Goal: Task Accomplishment & Management: Manage account settings

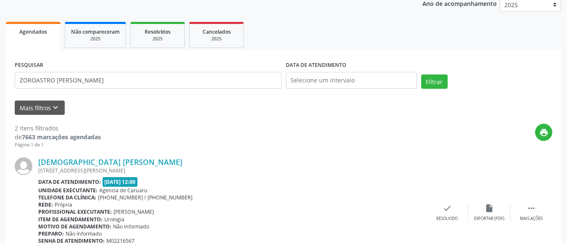
scroll to position [104, 0]
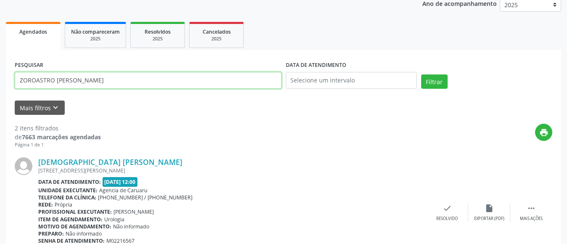
click at [118, 82] on input "ZOROASTRO [PERSON_NAME]" at bounding box center [148, 80] width 267 height 17
type input "Z"
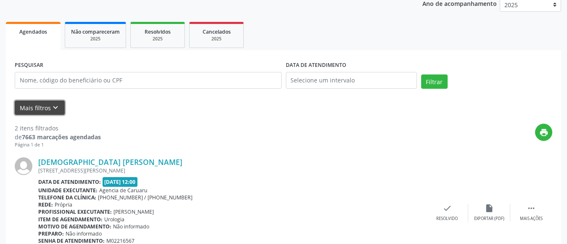
click at [54, 107] on icon "keyboard_arrow_down" at bounding box center [55, 107] width 9 height 9
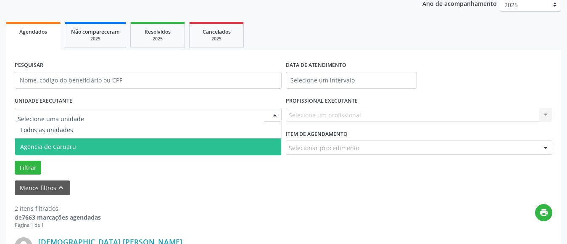
click at [57, 142] on span "Agencia de Caruaru" at bounding box center [48, 146] width 56 height 8
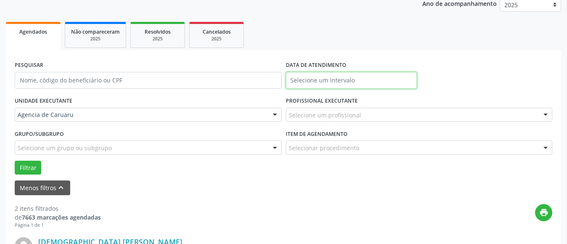
click at [313, 76] on input "text" at bounding box center [351, 80] width 131 height 17
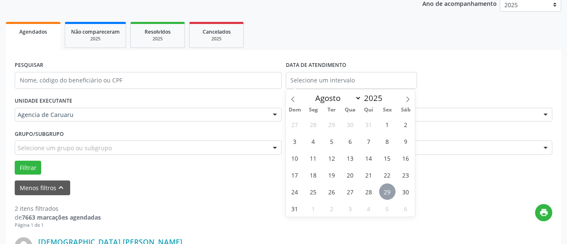
click at [386, 192] on span "29" at bounding box center [387, 191] width 16 height 16
type input "29/08/2025"
click at [386, 192] on span "29" at bounding box center [387, 191] width 16 height 16
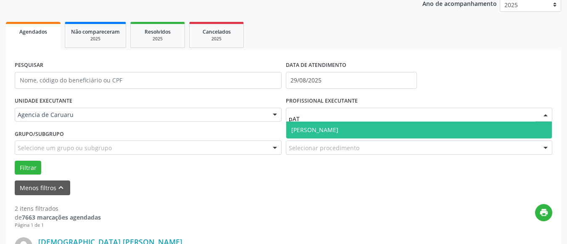
type input "pATR"
click at [317, 131] on span "[PERSON_NAME]" at bounding box center [314, 130] width 47 height 8
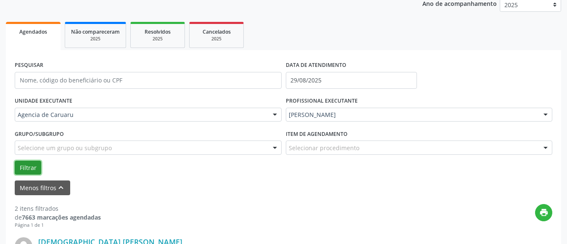
click at [34, 165] on button "Filtrar" at bounding box center [28, 168] width 26 height 14
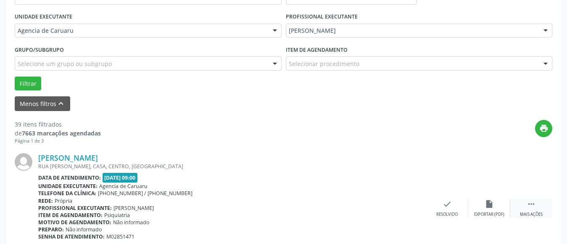
click at [540, 210] on div " Mais ações" at bounding box center [531, 208] width 42 height 18
click at [492, 202] on icon "alarm_off" at bounding box center [488, 203] width 9 height 9
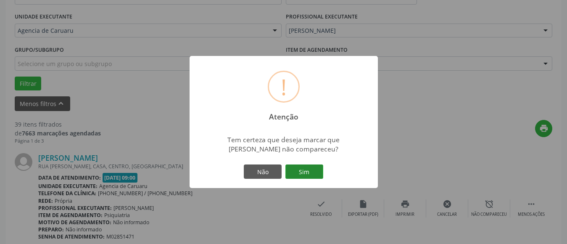
click at [299, 171] on button "Sim" at bounding box center [304, 171] width 38 height 14
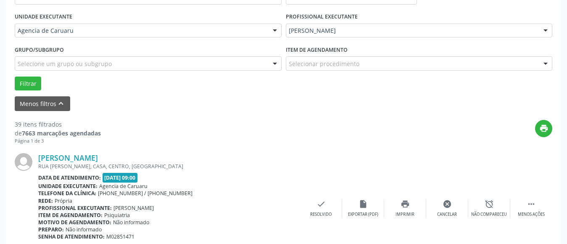
scroll to position [123, 0]
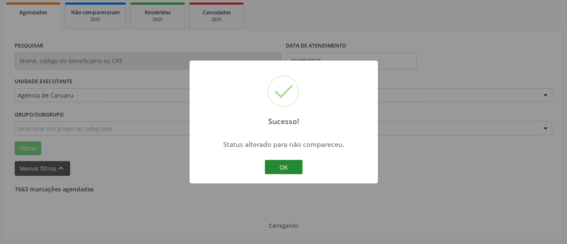
click at [293, 170] on button "OK" at bounding box center [284, 167] width 38 height 14
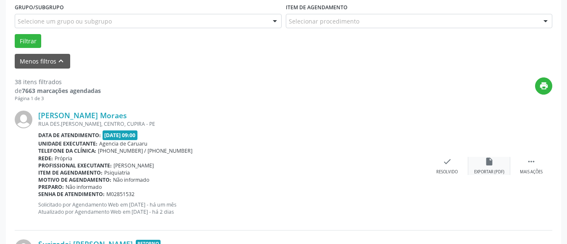
scroll to position [249, 0]
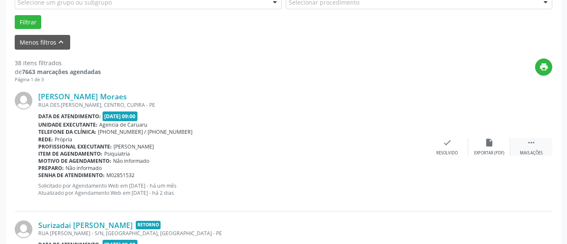
click at [541, 147] on div " Mais ações" at bounding box center [531, 147] width 42 height 18
click at [503, 146] on div "alarm_off Não compareceu" at bounding box center [489, 147] width 42 height 18
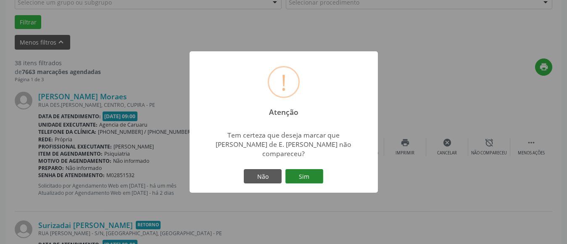
click at [311, 169] on button "Sim" at bounding box center [304, 176] width 38 height 14
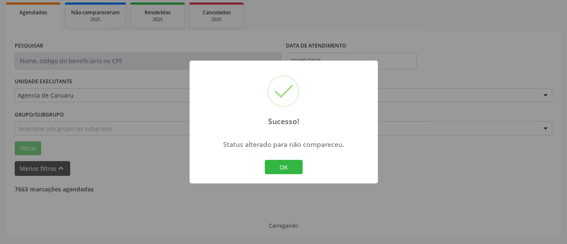
scroll to position [123, 0]
click at [290, 167] on button "OK" at bounding box center [284, 167] width 38 height 14
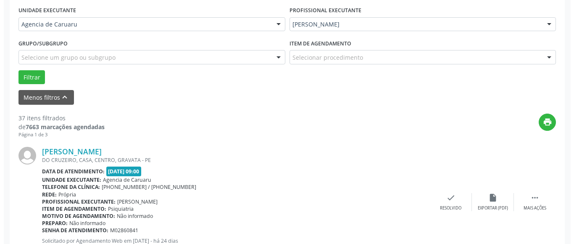
scroll to position [207, 0]
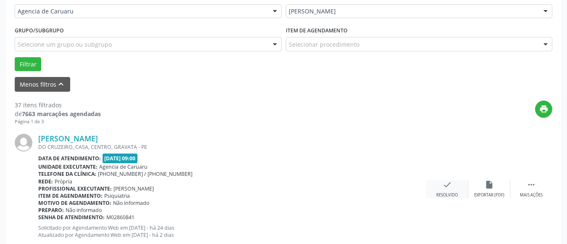
click at [455, 195] on div "Resolvido" at bounding box center [446, 195] width 21 height 6
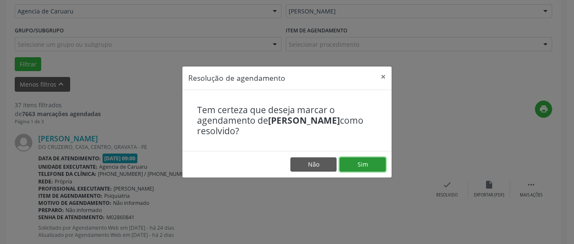
click at [374, 159] on button "Sim" at bounding box center [363, 164] width 46 height 14
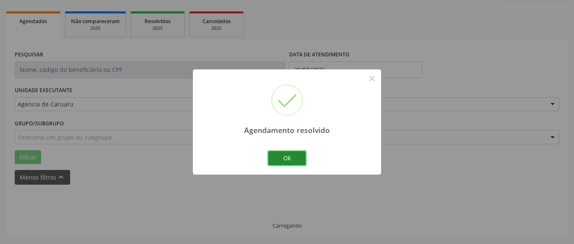
click at [276, 159] on button "Ok" at bounding box center [287, 158] width 38 height 14
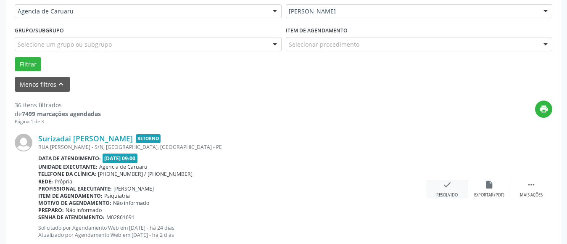
click at [446, 186] on icon "check" at bounding box center [446, 184] width 9 height 9
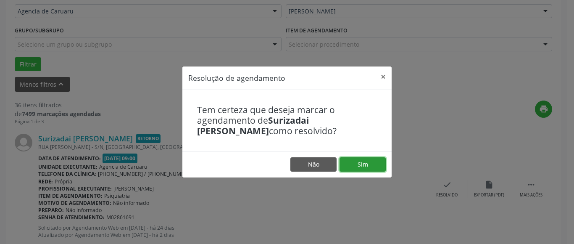
click at [374, 164] on button "Sim" at bounding box center [363, 164] width 46 height 14
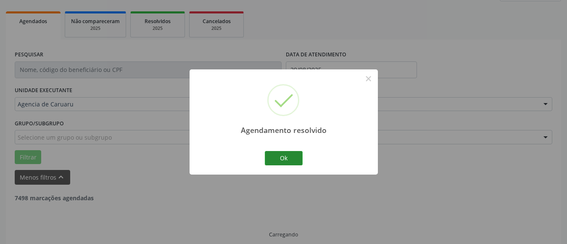
scroll to position [123, 0]
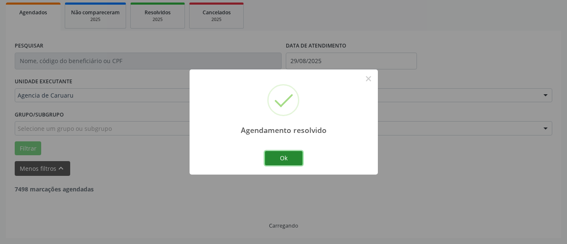
click at [285, 157] on button "Ok" at bounding box center [284, 158] width 38 height 14
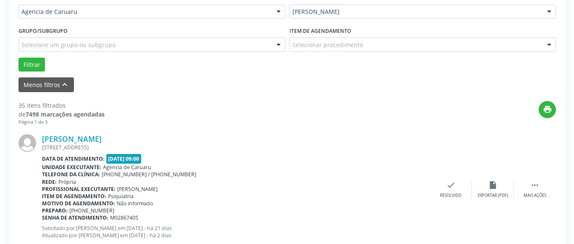
scroll to position [207, 0]
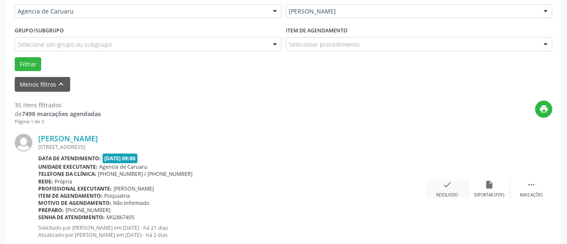
click at [448, 192] on div "Resolvido" at bounding box center [446, 195] width 21 height 6
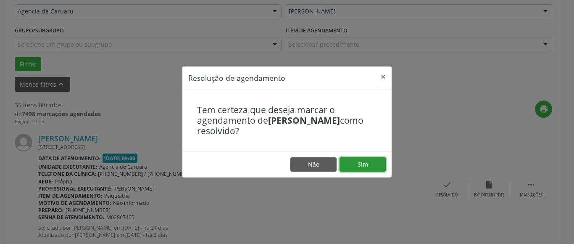
click at [370, 161] on button "Sim" at bounding box center [363, 164] width 46 height 14
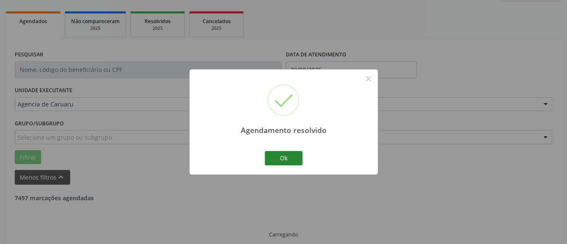
scroll to position [123, 0]
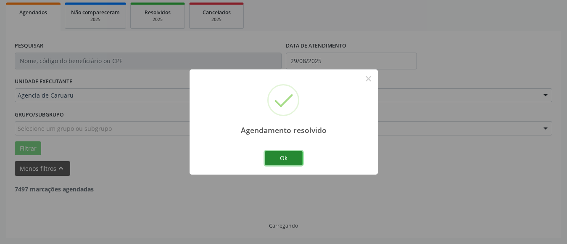
click at [281, 153] on button "Ok" at bounding box center [284, 158] width 38 height 14
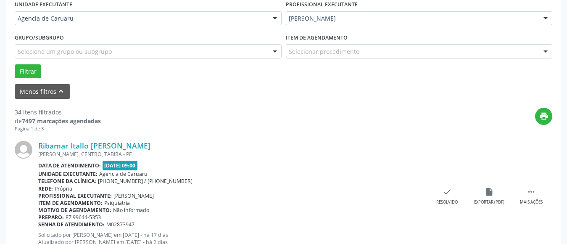
scroll to position [249, 0]
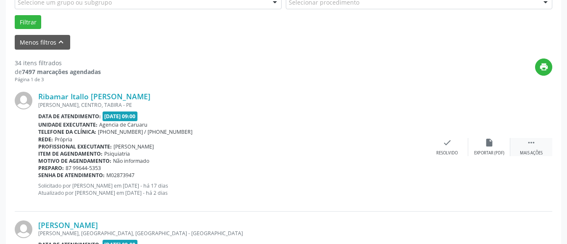
click at [520, 143] on div " Mais ações" at bounding box center [531, 147] width 42 height 18
click at [485, 149] on div "alarm_off Não compareceu" at bounding box center [489, 147] width 42 height 18
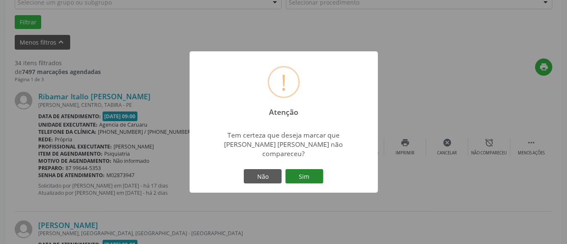
click at [299, 174] on button "Sim" at bounding box center [304, 176] width 38 height 14
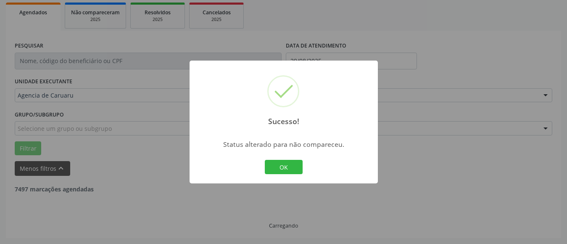
scroll to position [123, 0]
click at [280, 166] on button "OK" at bounding box center [284, 167] width 38 height 14
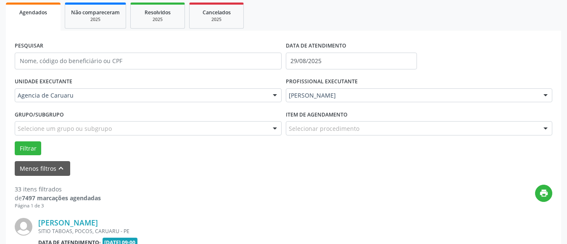
scroll to position [249, 0]
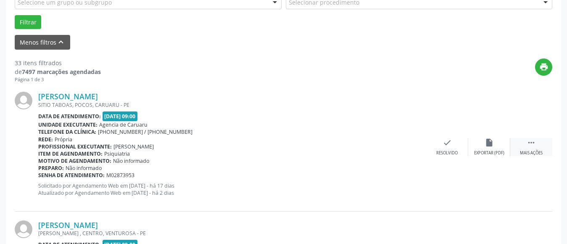
click at [532, 146] on icon "" at bounding box center [531, 142] width 9 height 9
click at [488, 146] on icon "alarm_off" at bounding box center [488, 142] width 9 height 9
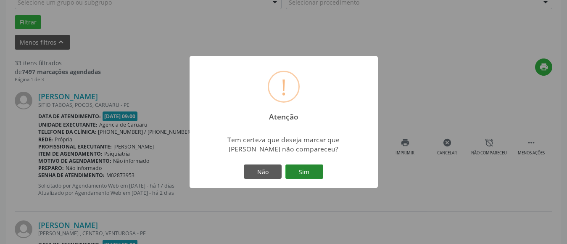
click at [297, 171] on button "Sim" at bounding box center [304, 171] width 38 height 14
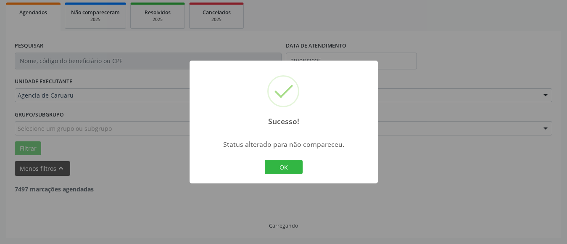
scroll to position [123, 0]
click at [289, 161] on button "OK" at bounding box center [284, 167] width 38 height 14
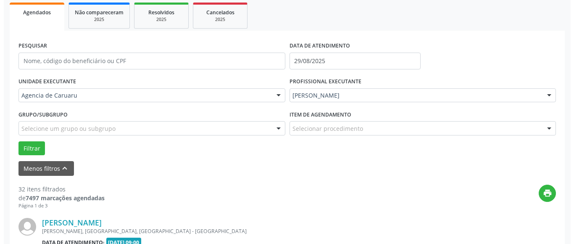
scroll to position [249, 0]
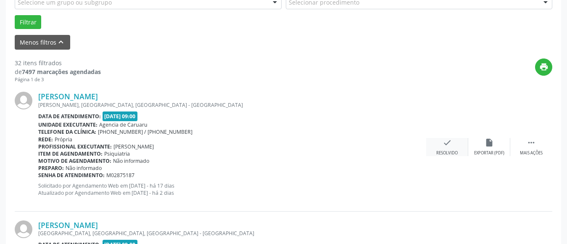
click at [448, 145] on icon "check" at bounding box center [446, 142] width 9 height 9
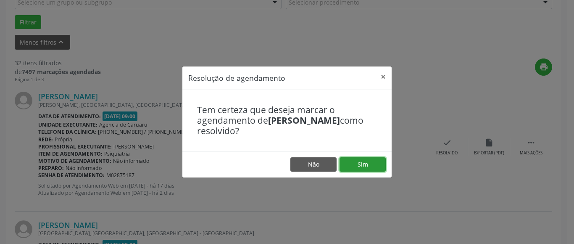
click at [372, 168] on button "Sim" at bounding box center [363, 164] width 46 height 14
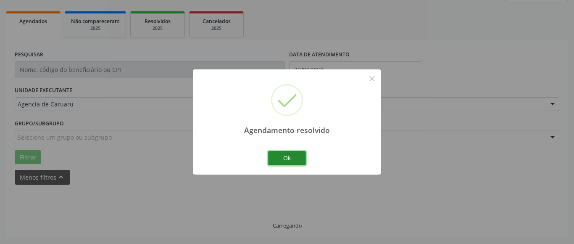
click at [287, 158] on button "Ok" at bounding box center [287, 158] width 38 height 14
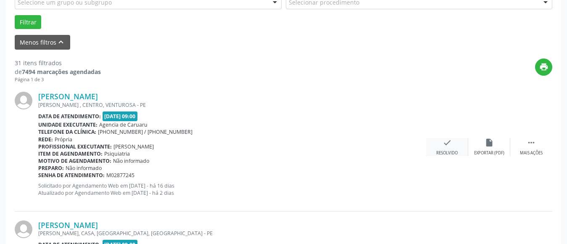
click at [450, 142] on icon "check" at bounding box center [446, 142] width 9 height 9
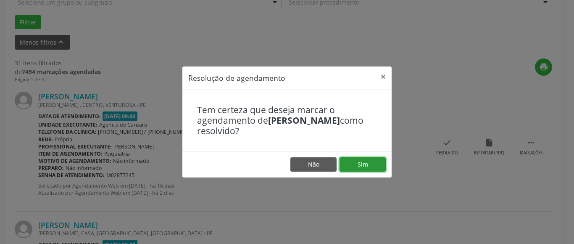
click at [380, 167] on button "Sim" at bounding box center [363, 164] width 46 height 14
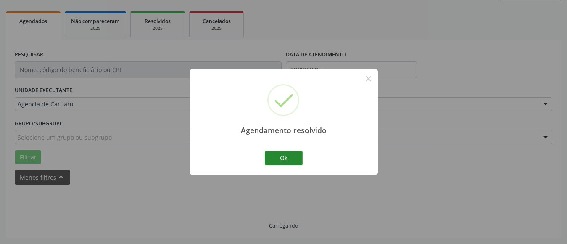
scroll to position [123, 0]
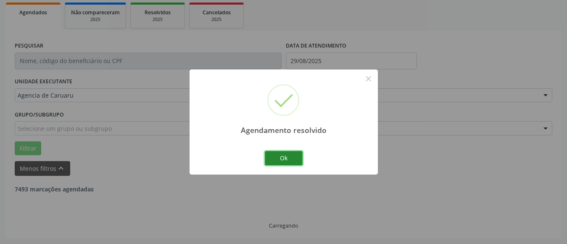
click at [292, 162] on button "Ok" at bounding box center [284, 158] width 38 height 14
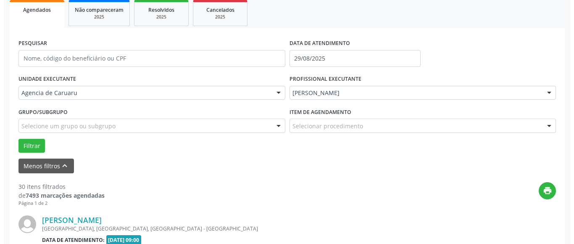
scroll to position [207, 0]
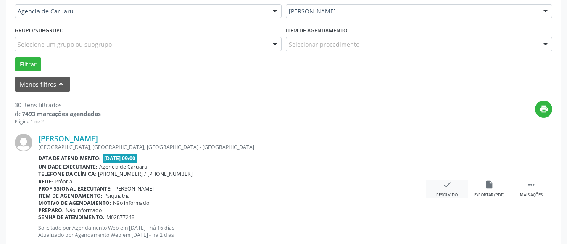
click at [443, 188] on icon "check" at bounding box center [446, 184] width 9 height 9
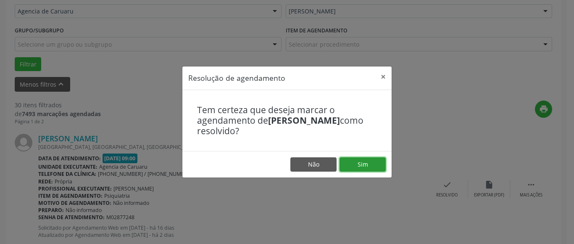
click at [378, 168] on button "Sim" at bounding box center [363, 164] width 46 height 14
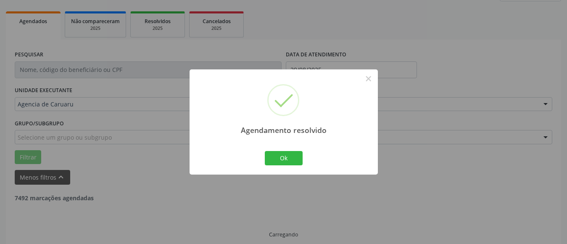
scroll to position [123, 0]
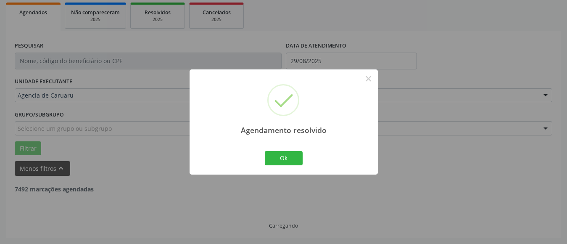
click at [304, 158] on div "Ok Cancel" at bounding box center [284, 158] width 42 height 18
click at [212, 152] on div "Agendamento resolvido × Ok Cancel" at bounding box center [284, 121] width 188 height 105
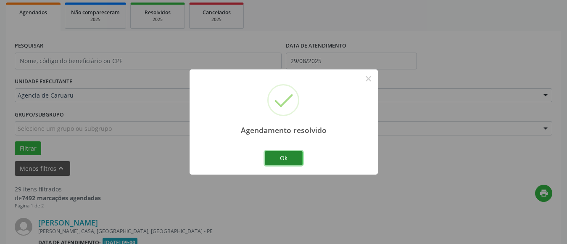
click at [282, 155] on button "Ok" at bounding box center [284, 158] width 38 height 14
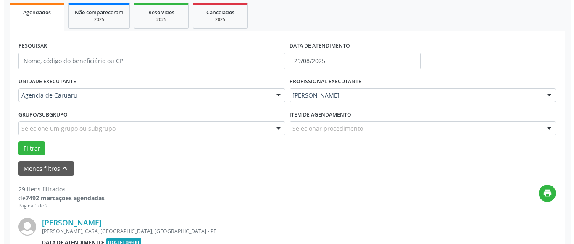
scroll to position [207, 0]
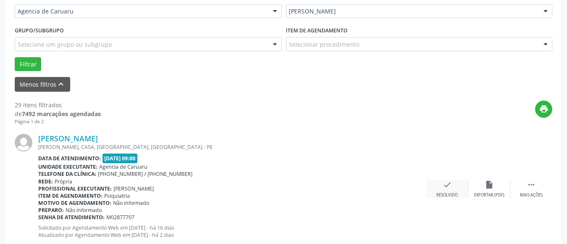
click at [442, 183] on icon "check" at bounding box center [446, 184] width 9 height 9
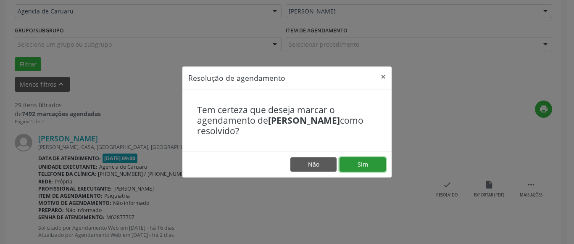
click at [378, 166] on button "Sim" at bounding box center [363, 164] width 46 height 14
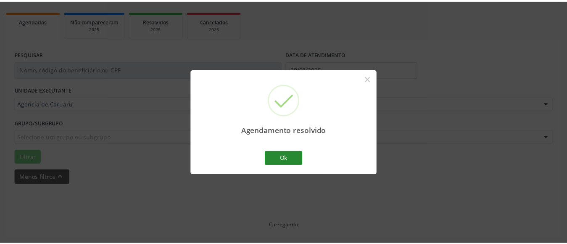
scroll to position [123, 0]
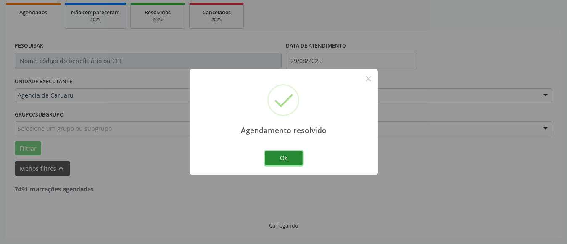
click at [287, 156] on button "Ok" at bounding box center [284, 158] width 38 height 14
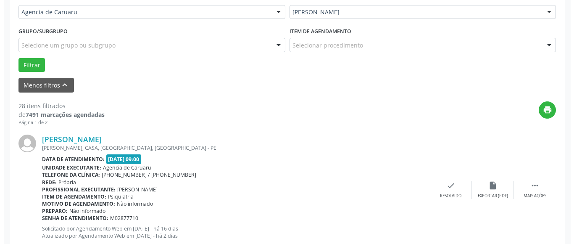
scroll to position [207, 0]
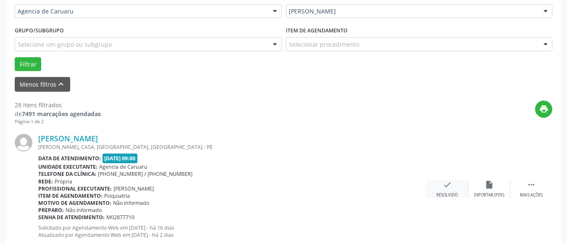
click at [445, 189] on div "check Resolvido" at bounding box center [447, 189] width 42 height 18
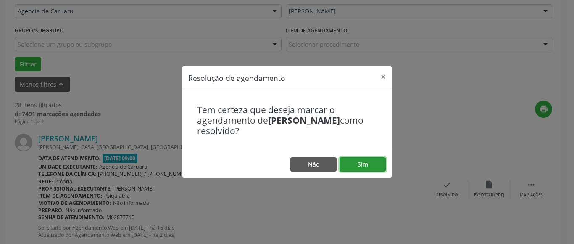
click at [357, 160] on button "Sim" at bounding box center [363, 164] width 46 height 14
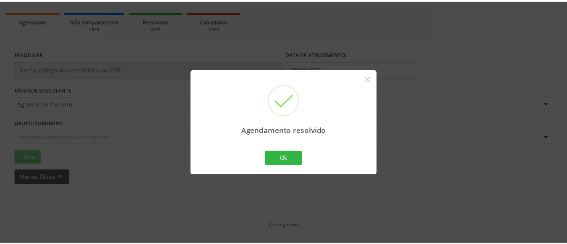
scroll to position [123, 0]
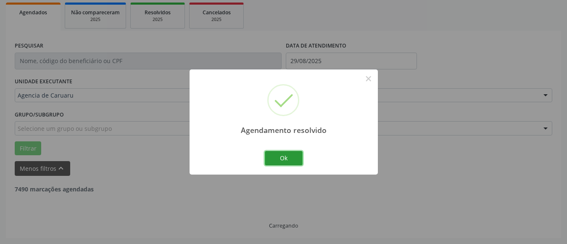
click at [290, 158] on button "Ok" at bounding box center [284, 158] width 38 height 14
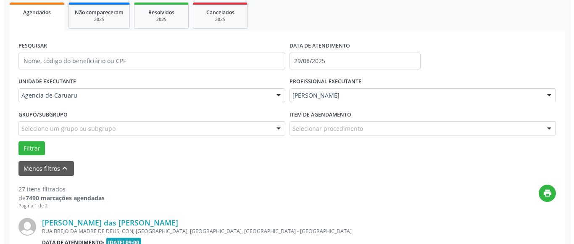
scroll to position [207, 0]
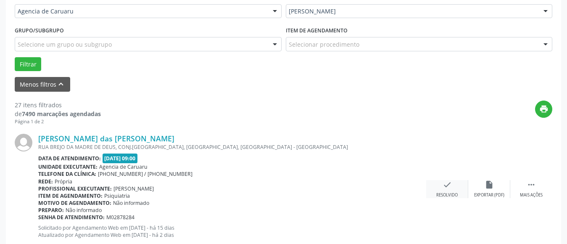
click at [453, 188] on div "check Resolvido" at bounding box center [447, 189] width 42 height 18
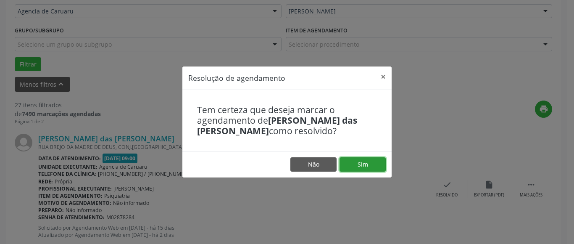
click at [364, 165] on button "Sim" at bounding box center [363, 164] width 46 height 14
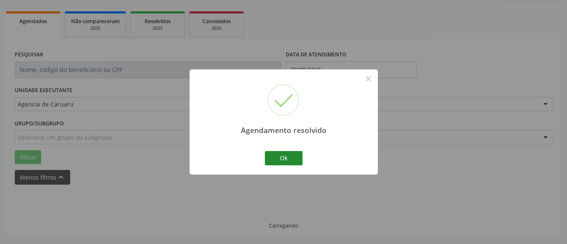
scroll to position [123, 0]
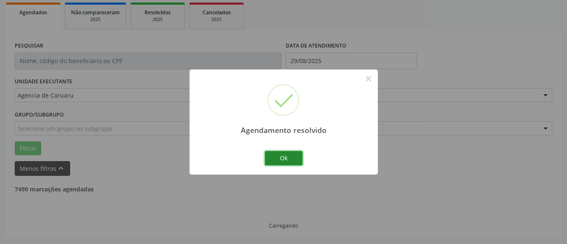
click at [285, 159] on button "Ok" at bounding box center [284, 158] width 38 height 14
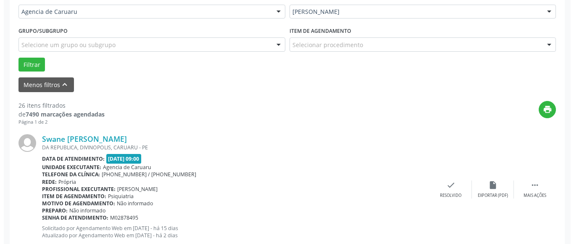
scroll to position [207, 0]
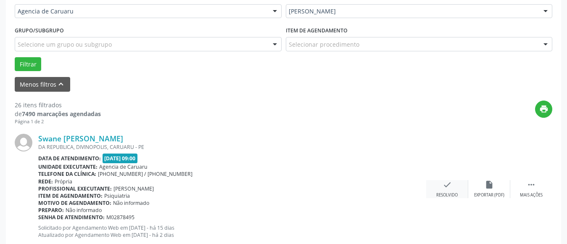
click at [451, 188] on icon "check" at bounding box center [446, 184] width 9 height 9
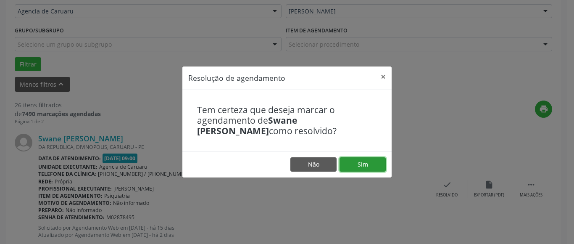
click at [358, 160] on button "Sim" at bounding box center [363, 164] width 46 height 14
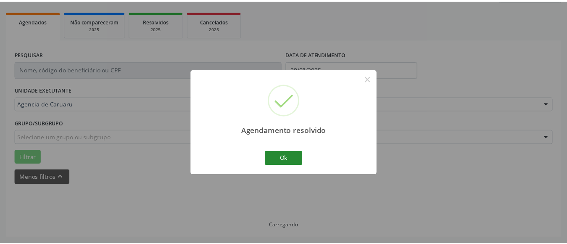
scroll to position [123, 0]
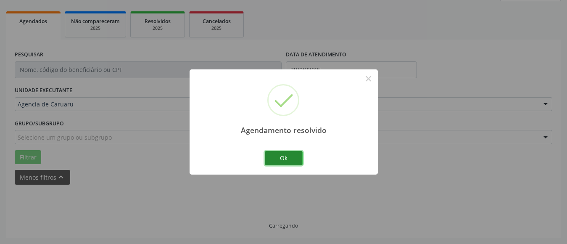
click at [286, 155] on button "Ok" at bounding box center [284, 158] width 38 height 14
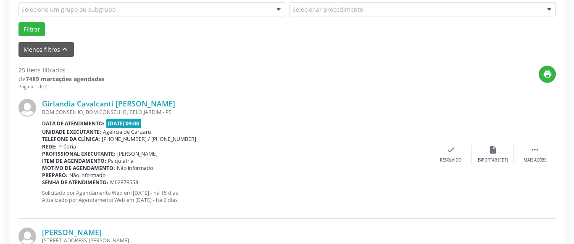
scroll to position [249, 0]
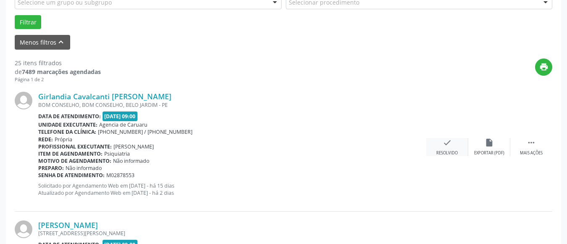
click at [444, 150] on div "Resolvido" at bounding box center [446, 153] width 21 height 6
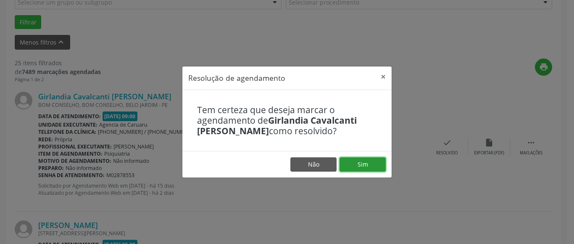
click at [371, 166] on button "Sim" at bounding box center [363, 164] width 46 height 14
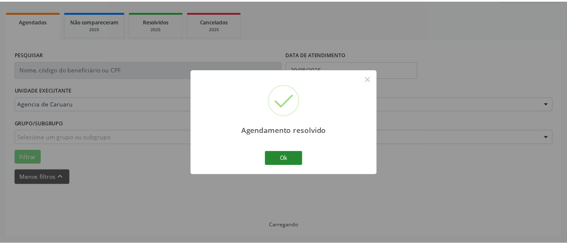
scroll to position [123, 0]
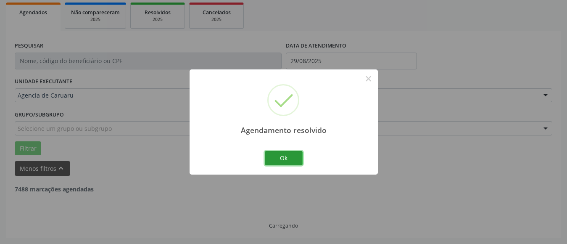
click at [275, 155] on button "Ok" at bounding box center [284, 158] width 38 height 14
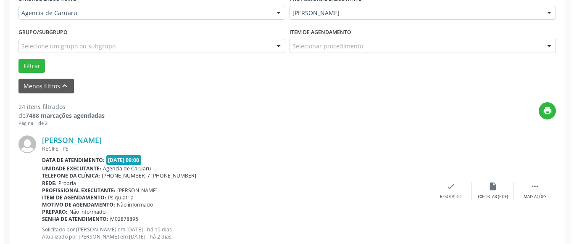
scroll to position [207, 0]
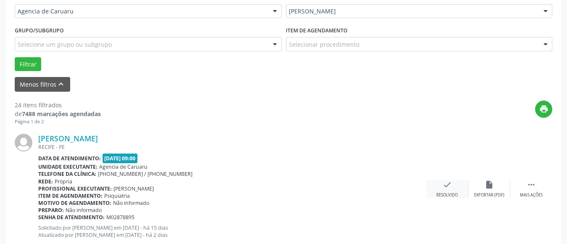
click at [437, 194] on div "Resolvido" at bounding box center [446, 195] width 21 height 6
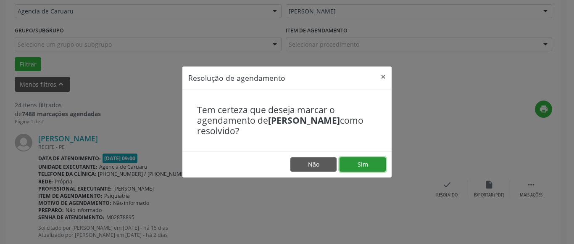
click at [369, 164] on button "Sim" at bounding box center [363, 164] width 46 height 14
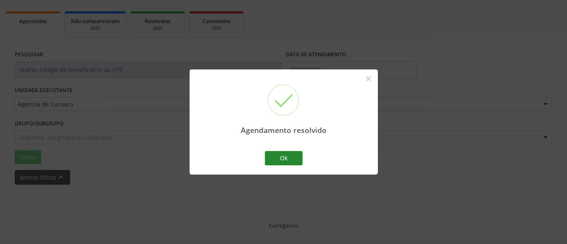
scroll to position [123, 0]
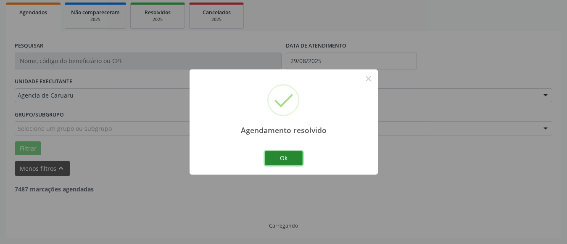
click at [284, 162] on button "Ok" at bounding box center [284, 158] width 38 height 14
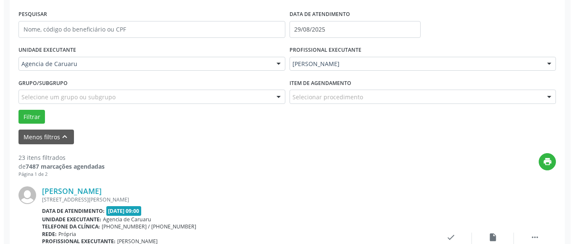
scroll to position [207, 0]
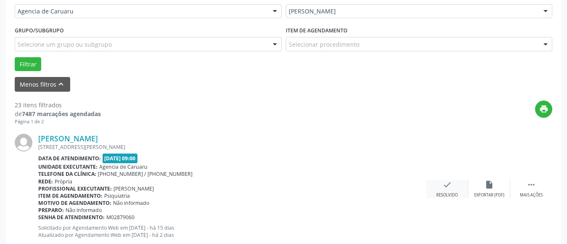
click at [447, 190] on div "check Resolvido" at bounding box center [447, 189] width 42 height 18
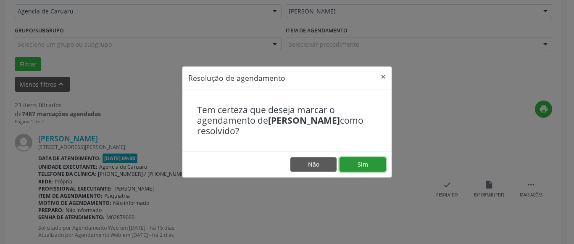
click at [374, 165] on button "Sim" at bounding box center [363, 164] width 46 height 14
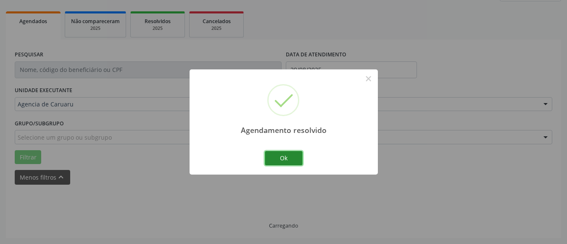
click at [283, 153] on button "Ok" at bounding box center [284, 158] width 38 height 14
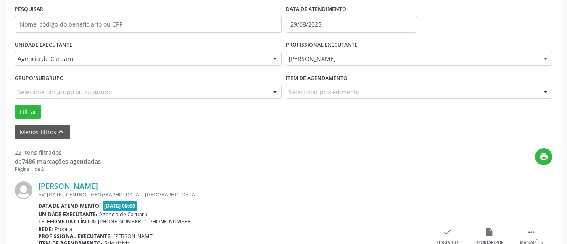
scroll to position [249, 0]
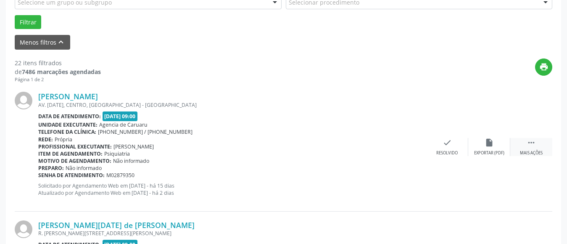
click at [534, 147] on icon "" at bounding box center [531, 142] width 9 height 9
click at [485, 147] on icon "alarm_off" at bounding box center [488, 142] width 9 height 9
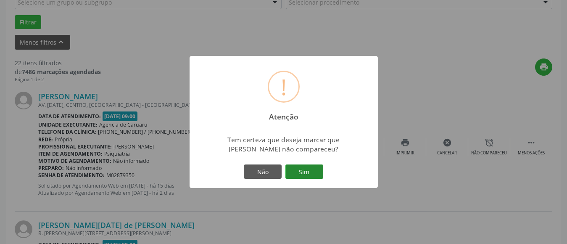
click at [303, 174] on button "Sim" at bounding box center [304, 171] width 38 height 14
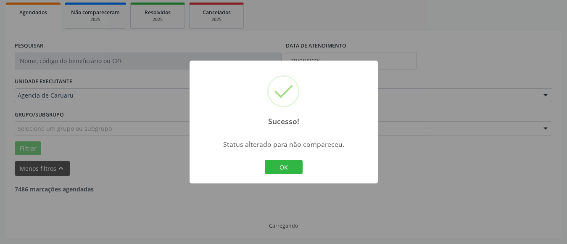
scroll to position [123, 0]
click at [291, 168] on button "OK" at bounding box center [284, 167] width 38 height 14
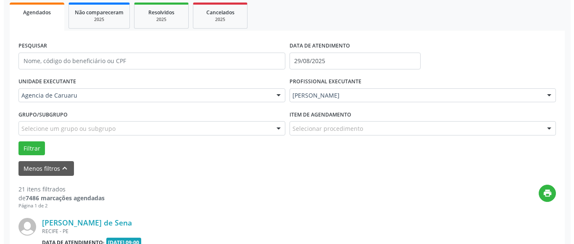
scroll to position [249, 0]
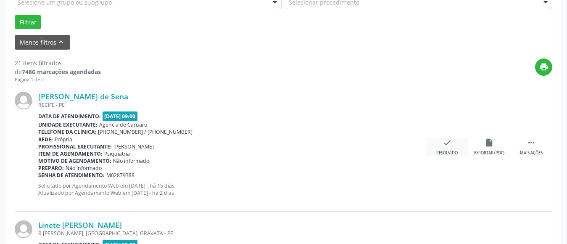
click at [448, 146] on icon "check" at bounding box center [446, 142] width 9 height 9
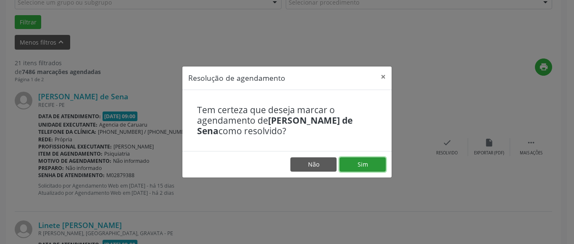
click at [365, 165] on button "Sim" at bounding box center [363, 164] width 46 height 14
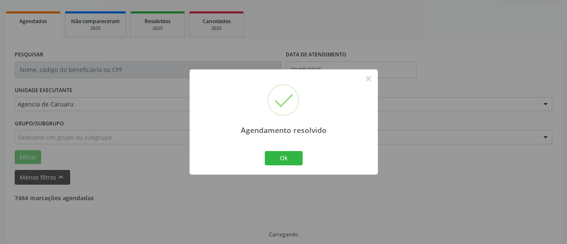
scroll to position [123, 0]
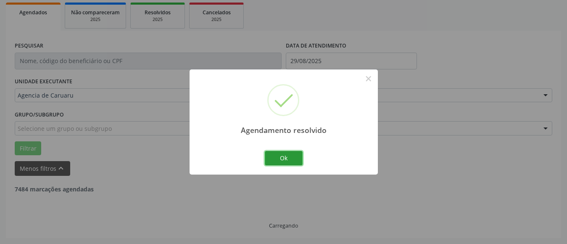
click at [284, 153] on button "Ok" at bounding box center [284, 158] width 38 height 14
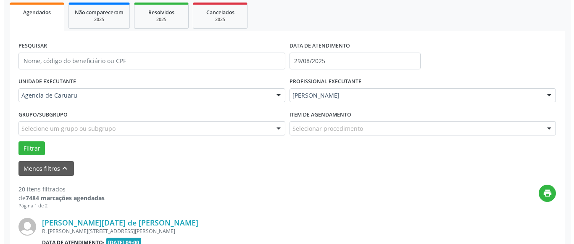
scroll to position [207, 0]
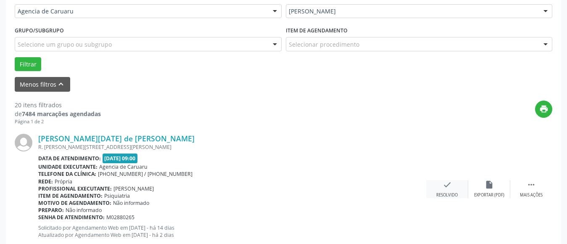
click at [448, 188] on icon "check" at bounding box center [446, 184] width 9 height 9
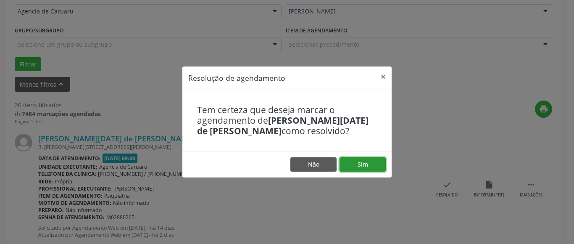
click at [370, 163] on button "Sim" at bounding box center [363, 164] width 46 height 14
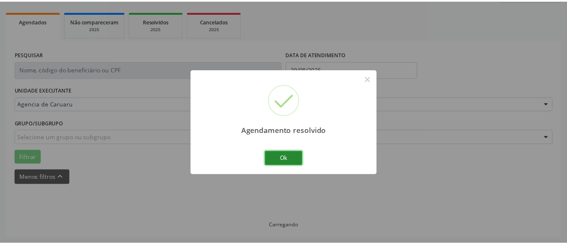
scroll to position [123, 0]
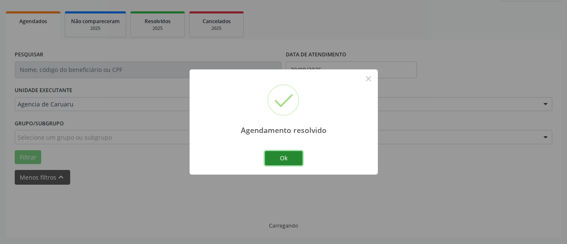
click at [281, 156] on button "Ok" at bounding box center [284, 158] width 38 height 14
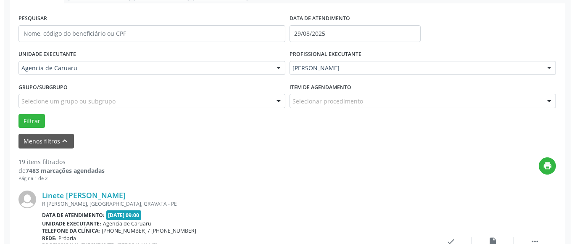
scroll to position [165, 0]
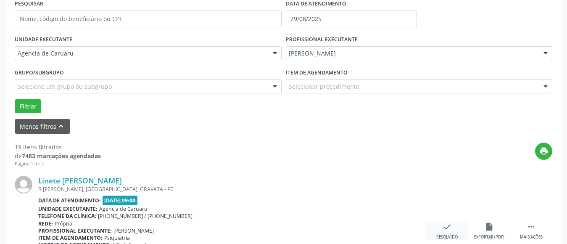
click at [450, 226] on icon "check" at bounding box center [446, 226] width 9 height 9
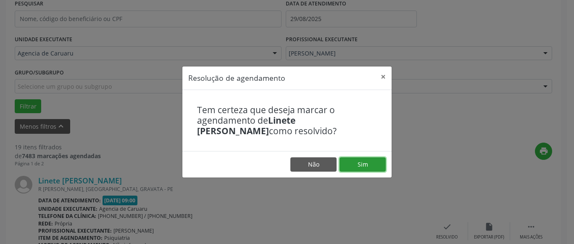
click at [371, 165] on button "Sim" at bounding box center [363, 164] width 46 height 14
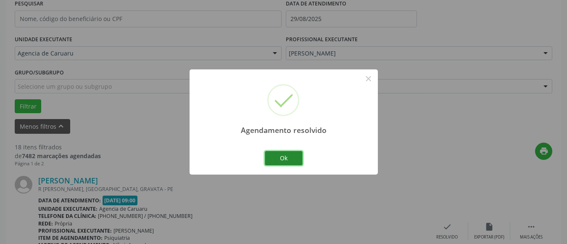
click at [274, 156] on button "Ok" at bounding box center [284, 158] width 38 height 14
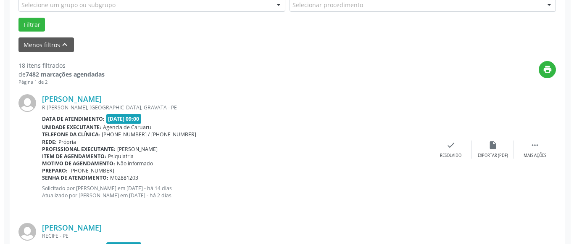
scroll to position [249, 0]
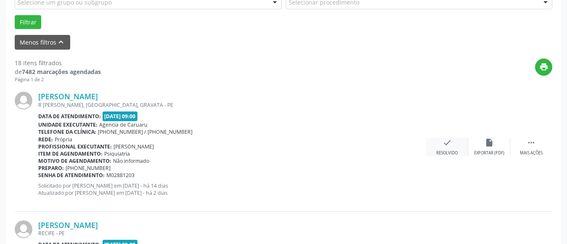
click at [446, 149] on div "check Resolvido" at bounding box center [447, 147] width 42 height 18
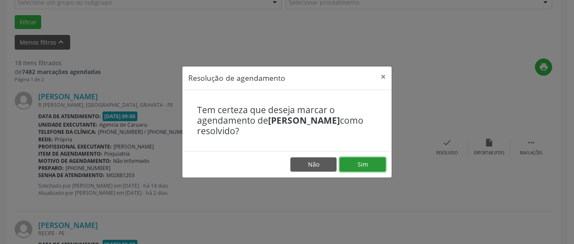
click at [368, 161] on button "Sim" at bounding box center [363, 164] width 46 height 14
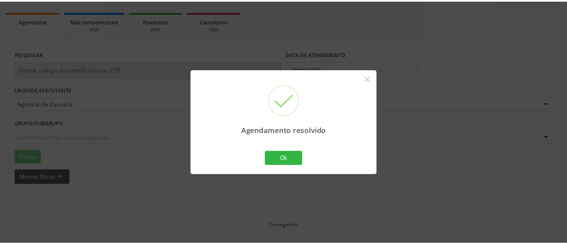
scroll to position [123, 0]
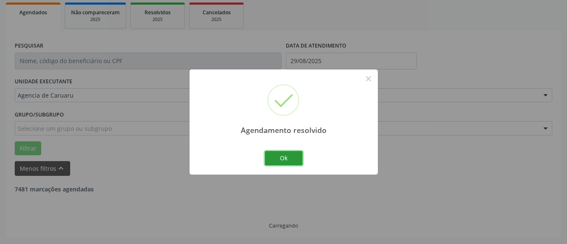
click at [281, 159] on button "Ok" at bounding box center [284, 158] width 38 height 14
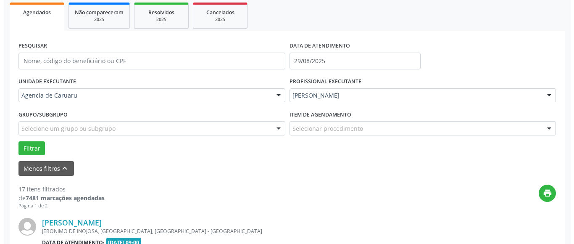
scroll to position [249, 0]
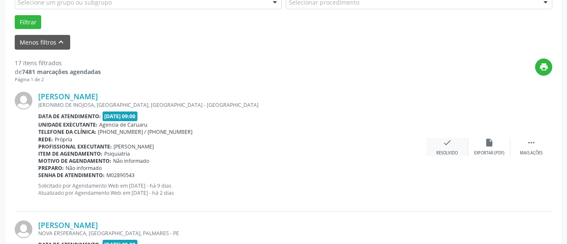
click at [447, 152] on div "Resolvido" at bounding box center [446, 153] width 21 height 6
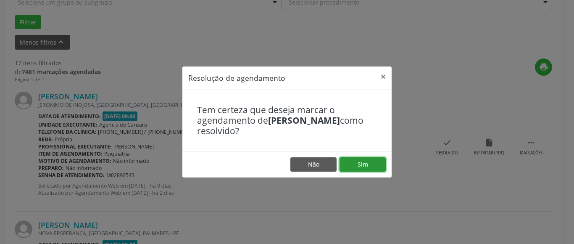
click at [356, 166] on button "Sim" at bounding box center [363, 164] width 46 height 14
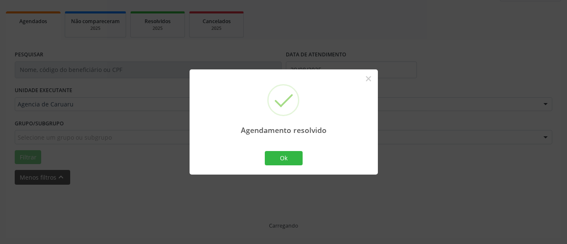
scroll to position [123, 0]
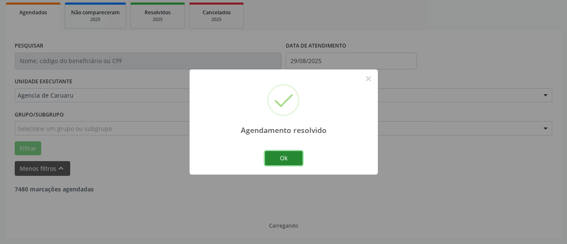
click at [290, 157] on button "Ok" at bounding box center [284, 158] width 38 height 14
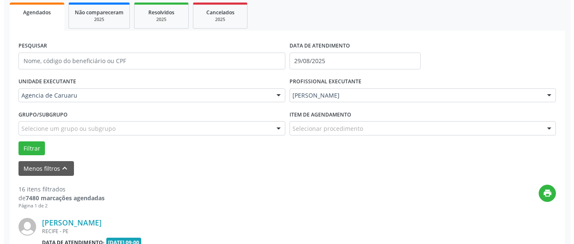
scroll to position [249, 0]
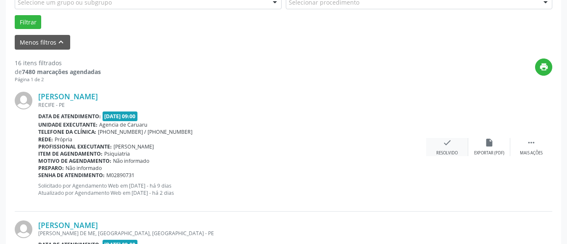
click at [439, 139] on div "check Resolvido" at bounding box center [447, 147] width 42 height 18
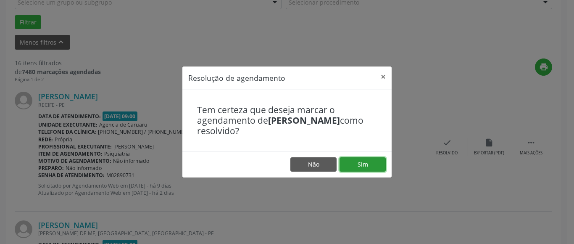
click at [371, 168] on button "Sim" at bounding box center [363, 164] width 46 height 14
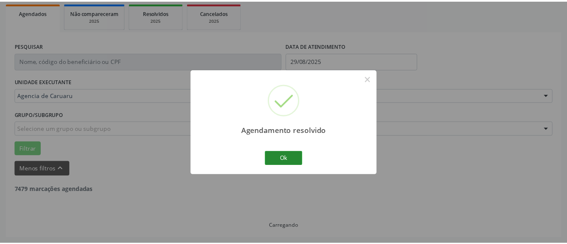
scroll to position [123, 0]
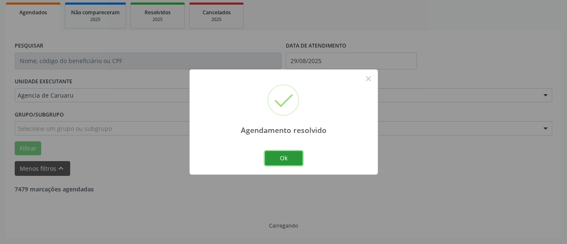
click at [279, 155] on button "Ok" at bounding box center [284, 158] width 38 height 14
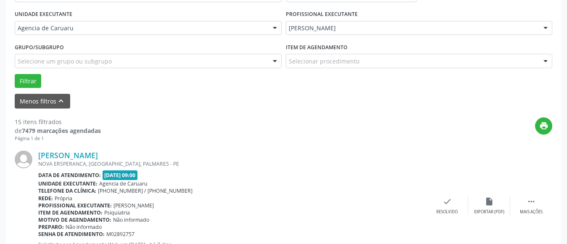
scroll to position [207, 0]
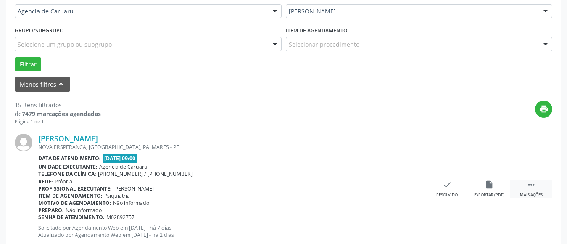
click at [527, 189] on icon "" at bounding box center [531, 184] width 9 height 9
click at [490, 187] on icon "alarm_off" at bounding box center [488, 184] width 9 height 9
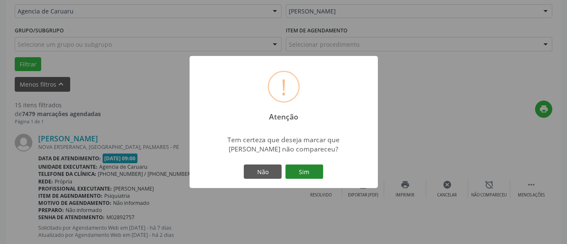
click at [309, 169] on button "Sim" at bounding box center [304, 171] width 38 height 14
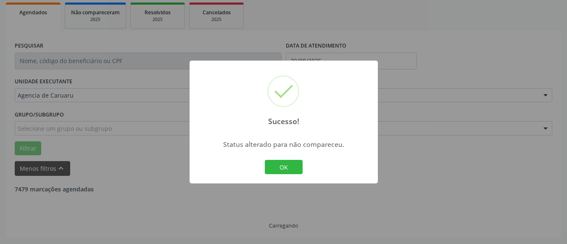
scroll to position [123, 0]
click at [287, 168] on button "OK" at bounding box center [284, 167] width 38 height 14
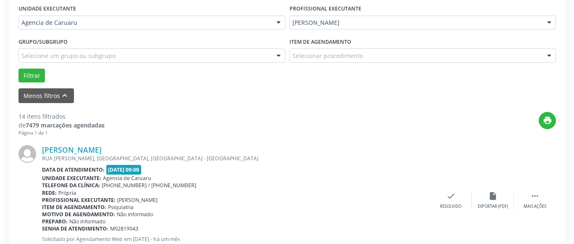
scroll to position [207, 0]
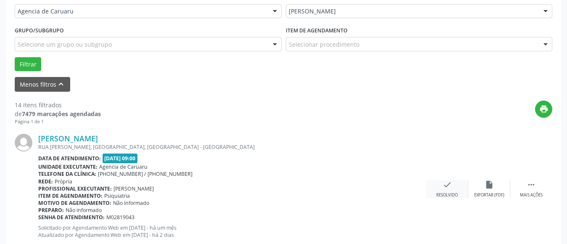
click at [446, 191] on div "check Resolvido" at bounding box center [447, 189] width 42 height 18
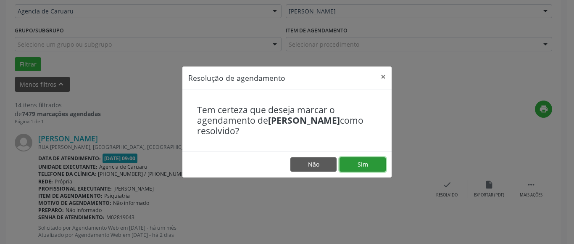
click at [363, 167] on button "Sim" at bounding box center [363, 164] width 46 height 14
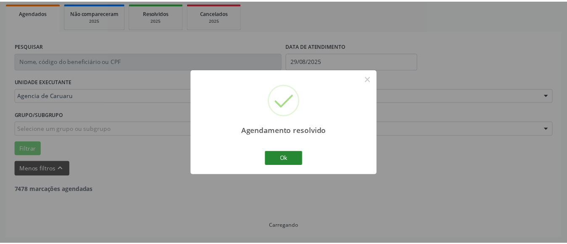
scroll to position [123, 0]
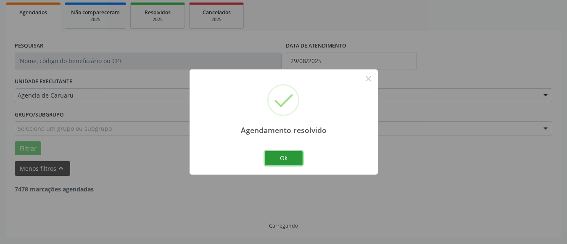
click at [285, 156] on button "Ok" at bounding box center [284, 158] width 38 height 14
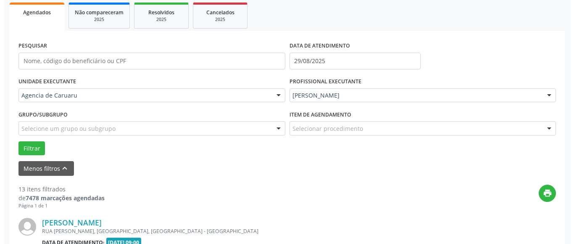
scroll to position [207, 0]
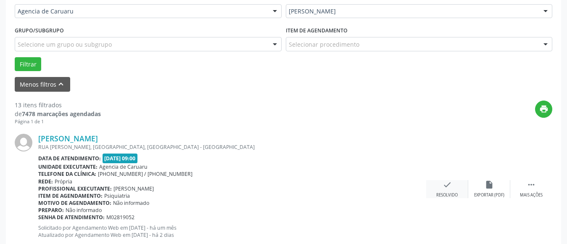
click at [452, 189] on div "check Resolvido" at bounding box center [447, 189] width 42 height 18
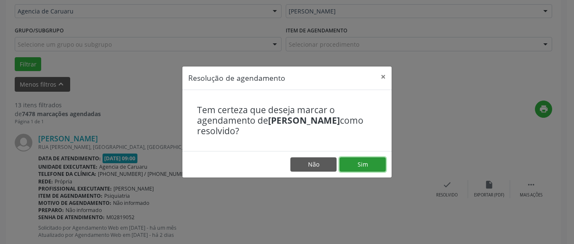
click at [370, 163] on button "Sim" at bounding box center [363, 164] width 46 height 14
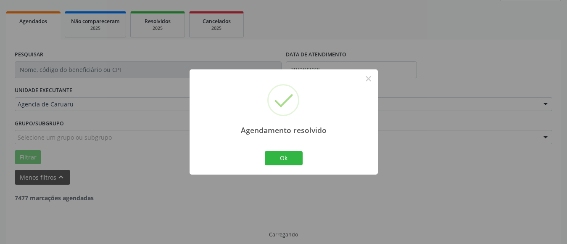
scroll to position [123, 0]
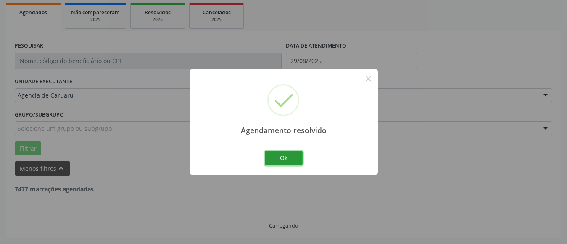
click at [285, 160] on button "Ok" at bounding box center [284, 158] width 38 height 14
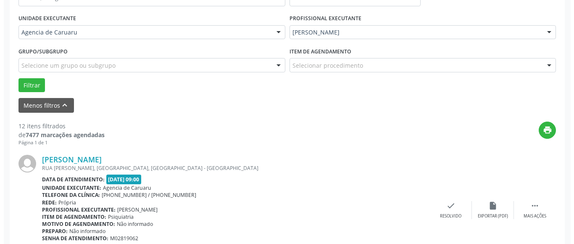
scroll to position [207, 0]
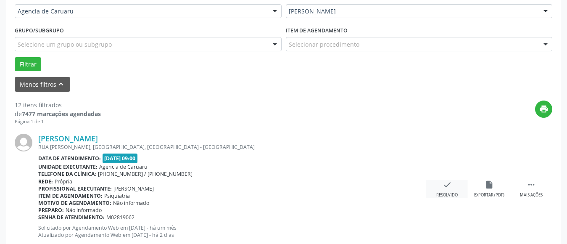
click at [448, 192] on div "Resolvido" at bounding box center [446, 195] width 21 height 6
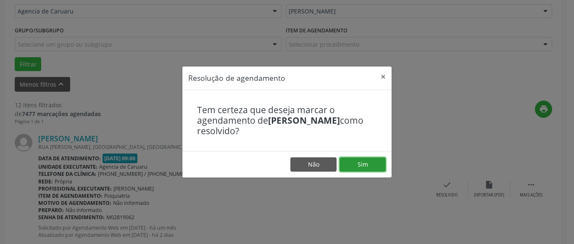
click at [381, 162] on button "Sim" at bounding box center [363, 164] width 46 height 14
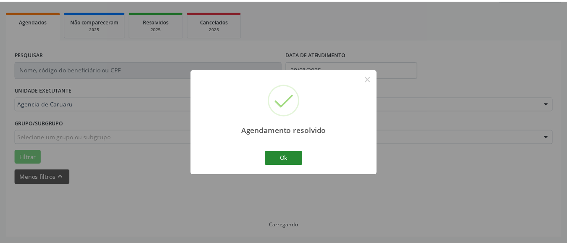
scroll to position [123, 0]
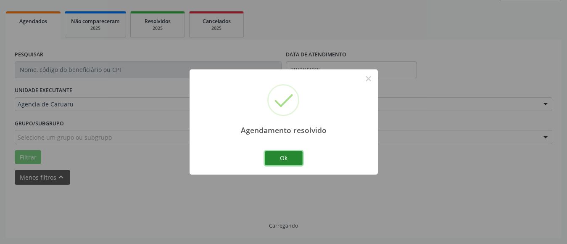
click at [298, 158] on button "Ok" at bounding box center [284, 158] width 38 height 14
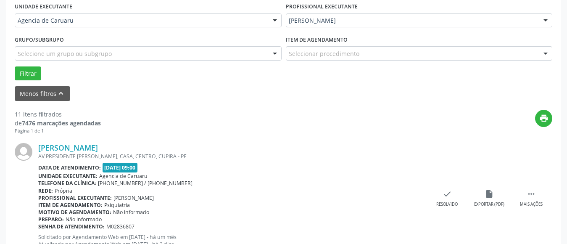
scroll to position [207, 0]
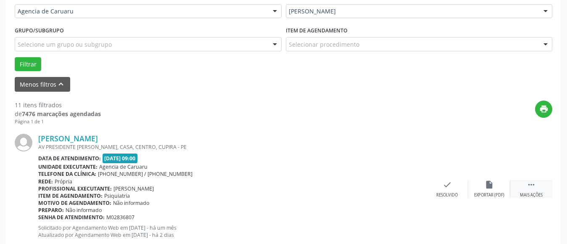
click at [533, 189] on icon "" at bounding box center [531, 184] width 9 height 9
click at [483, 192] on div "Não compareceu" at bounding box center [489, 195] width 36 height 6
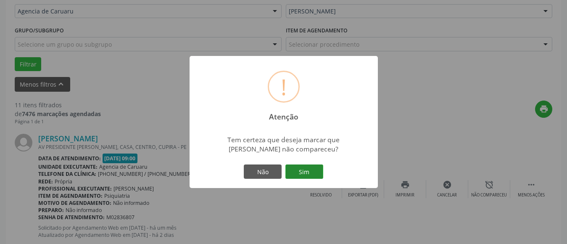
click at [308, 171] on button "Sim" at bounding box center [304, 171] width 38 height 14
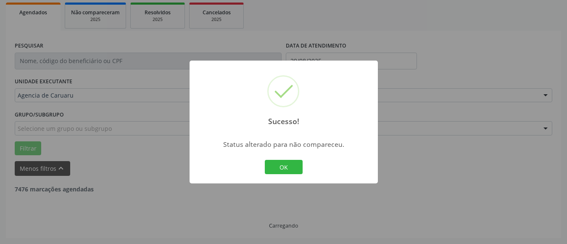
scroll to position [123, 0]
click at [292, 162] on button "OK" at bounding box center [284, 167] width 38 height 14
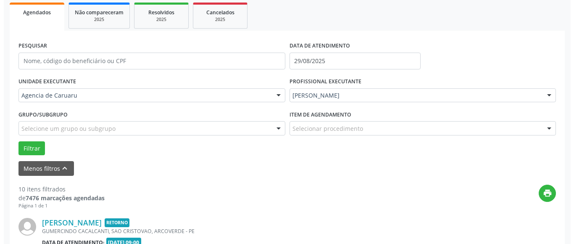
scroll to position [207, 0]
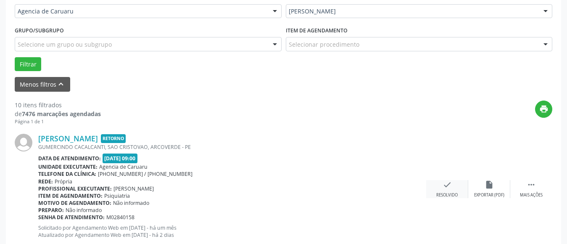
click at [449, 191] on div "check Resolvido" at bounding box center [447, 189] width 42 height 18
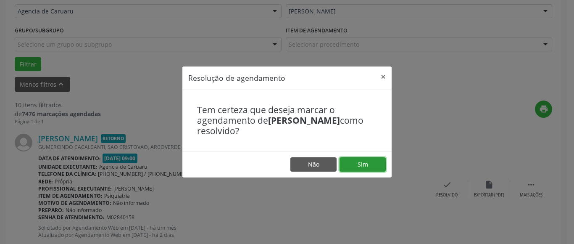
click at [369, 163] on button "Sim" at bounding box center [363, 164] width 46 height 14
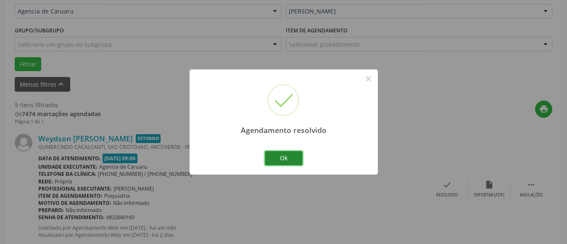
click at [291, 155] on button "Ok" at bounding box center [284, 158] width 38 height 14
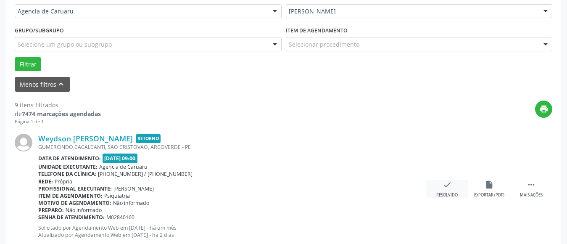
click at [447, 191] on div "check Resolvido" at bounding box center [447, 189] width 42 height 18
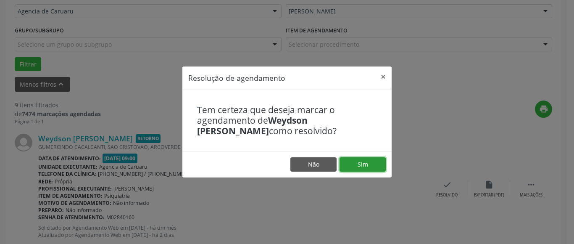
click at [371, 164] on button "Sim" at bounding box center [363, 164] width 46 height 14
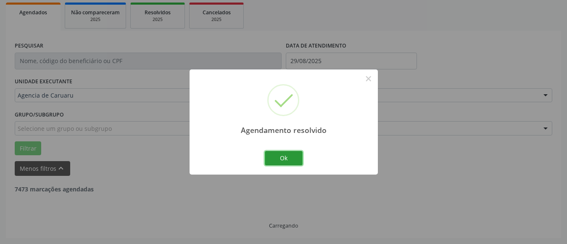
click at [292, 155] on button "Ok" at bounding box center [284, 158] width 38 height 14
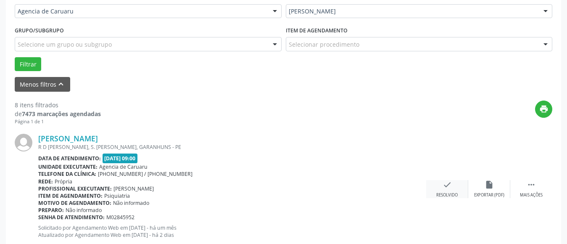
click at [462, 188] on div "check Resolvido" at bounding box center [447, 189] width 42 height 18
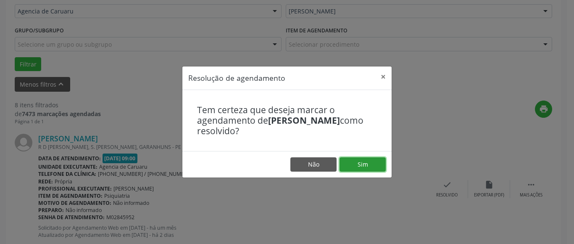
click at [382, 164] on button "Sim" at bounding box center [363, 164] width 46 height 14
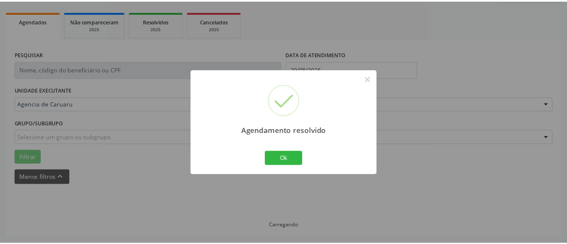
scroll to position [123, 0]
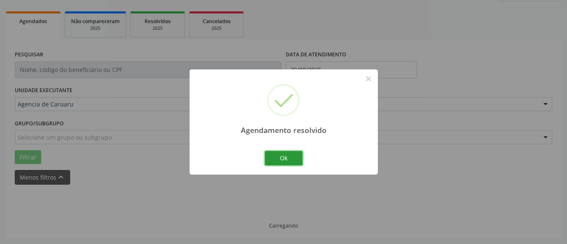
click at [292, 155] on button "Ok" at bounding box center [284, 158] width 38 height 14
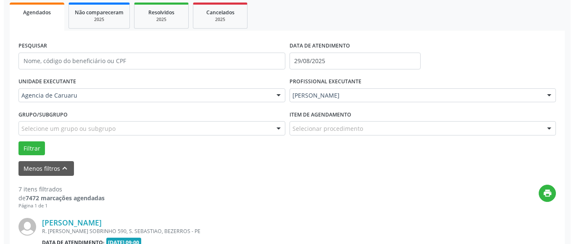
scroll to position [165, 0]
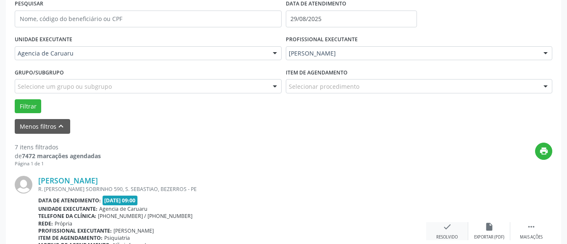
click at [448, 233] on div "check Resolvido" at bounding box center [447, 231] width 42 height 18
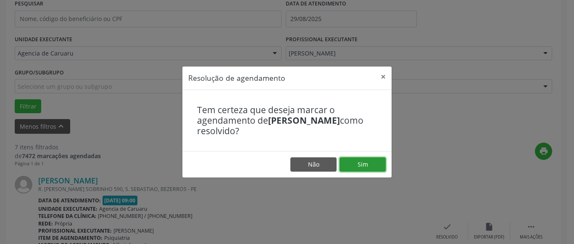
click at [379, 168] on button "Sim" at bounding box center [363, 164] width 46 height 14
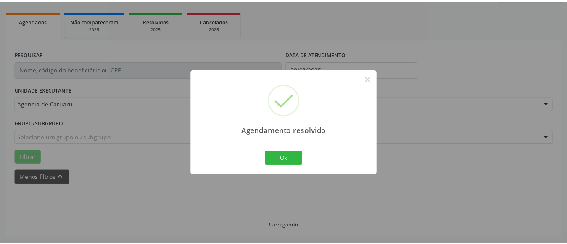
scroll to position [123, 0]
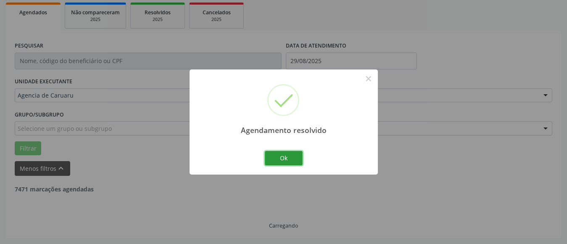
click at [277, 155] on button "Ok" at bounding box center [284, 158] width 38 height 14
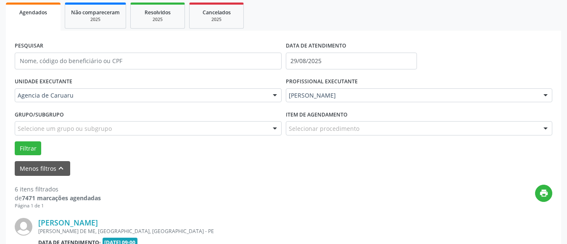
scroll to position [165, 0]
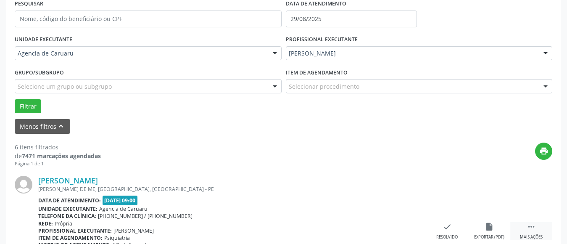
click at [538, 231] on div " Mais ações" at bounding box center [531, 231] width 42 height 18
click at [488, 226] on icon "alarm_off" at bounding box center [488, 226] width 9 height 9
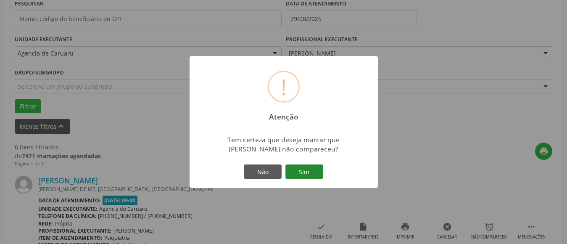
click at [300, 169] on button "Sim" at bounding box center [304, 171] width 38 height 14
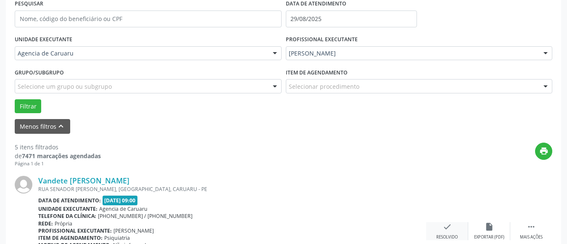
click at [444, 231] on div "check Resolvido" at bounding box center [447, 231] width 42 height 18
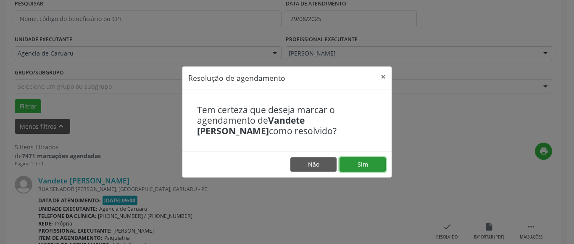
click at [369, 161] on button "Sim" at bounding box center [363, 164] width 46 height 14
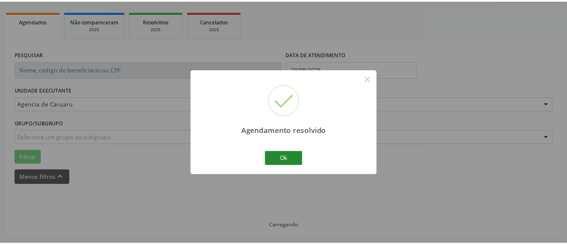
scroll to position [123, 0]
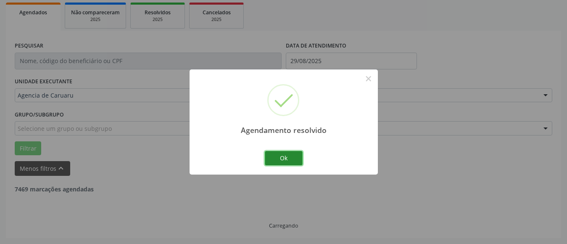
click at [290, 157] on button "Ok" at bounding box center [284, 158] width 38 height 14
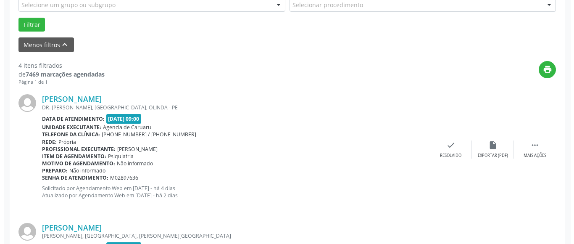
scroll to position [249, 0]
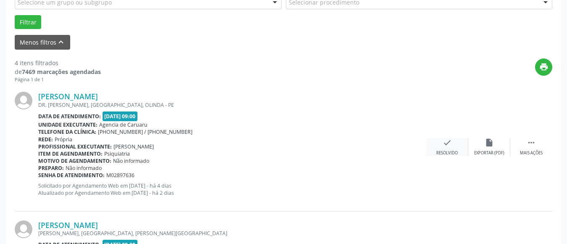
click at [444, 144] on icon "check" at bounding box center [446, 142] width 9 height 9
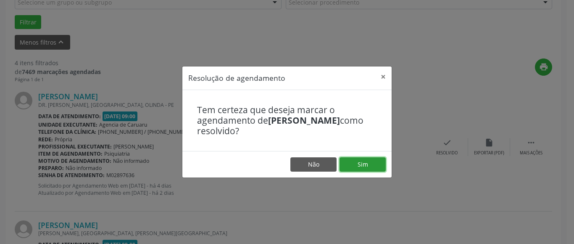
click at [363, 159] on button "Sim" at bounding box center [363, 164] width 46 height 14
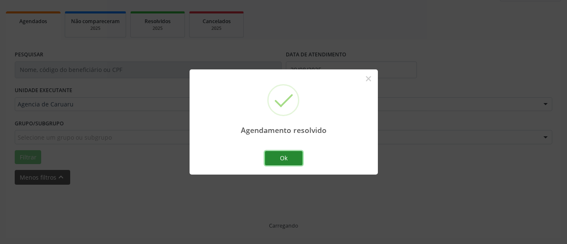
scroll to position [123, 0]
click at [287, 159] on button "Ok" at bounding box center [284, 158] width 38 height 14
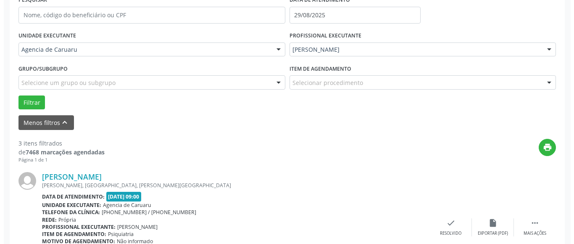
scroll to position [207, 0]
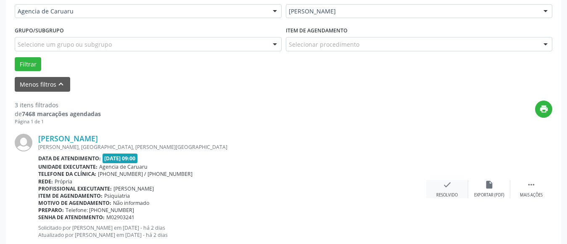
click at [452, 190] on div "check Resolvido" at bounding box center [447, 189] width 42 height 18
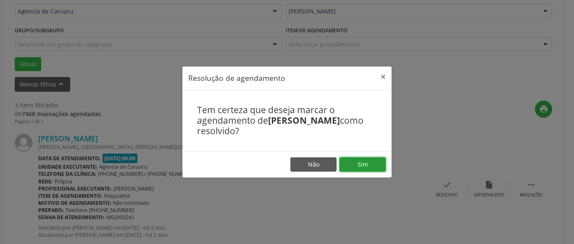
click at [380, 165] on button "Sim" at bounding box center [363, 164] width 46 height 14
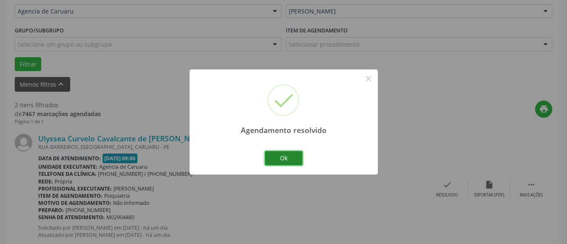
click at [287, 159] on button "Ok" at bounding box center [284, 158] width 38 height 14
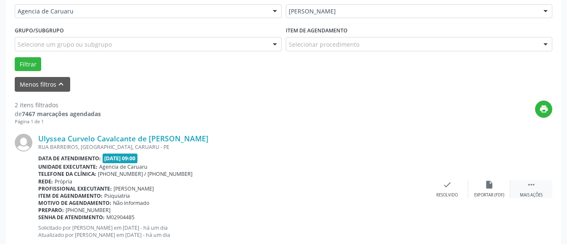
click at [533, 184] on icon "" at bounding box center [531, 184] width 9 height 9
click at [495, 191] on div "alarm_off Não compareceu" at bounding box center [489, 189] width 42 height 18
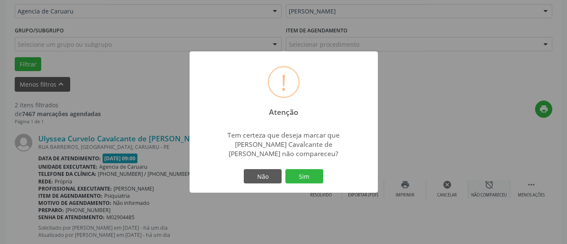
click at [310, 174] on button "Sim" at bounding box center [304, 176] width 38 height 14
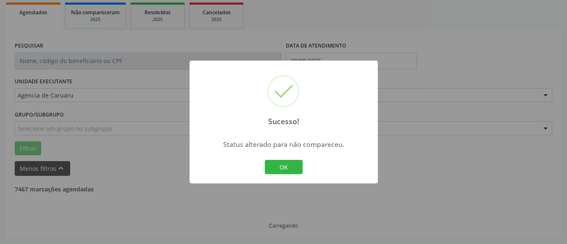
click at [279, 164] on button "OK" at bounding box center [284, 167] width 38 height 14
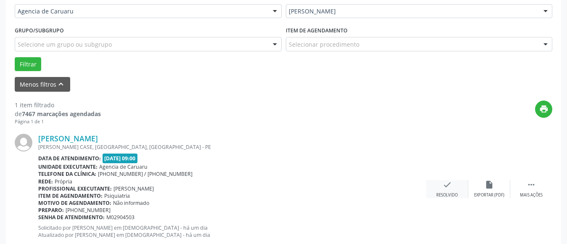
click at [450, 190] on div "check Resolvido" at bounding box center [447, 189] width 42 height 18
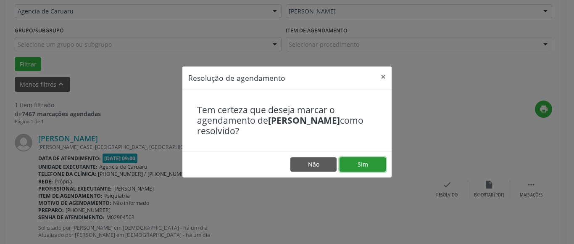
click at [364, 165] on button "Sim" at bounding box center [363, 164] width 46 height 14
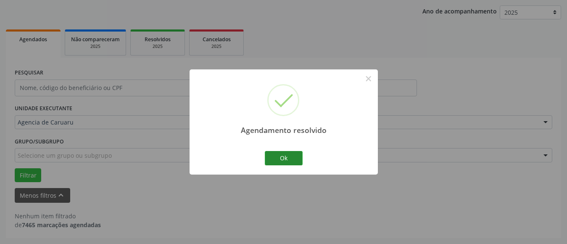
scroll to position [96, 0]
click at [296, 157] on button "Ok" at bounding box center [284, 158] width 38 height 14
